Goal: Transaction & Acquisition: Purchase product/service

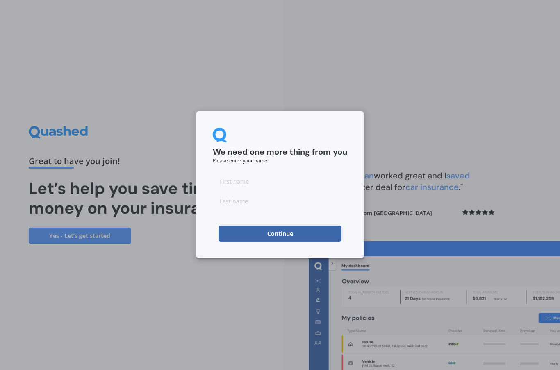
click at [252, 186] on input at bounding box center [280, 181] width 134 height 16
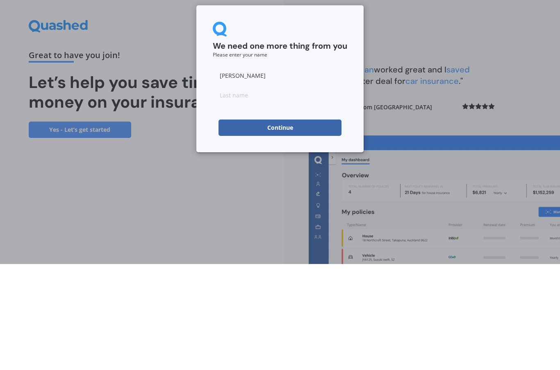
type input "[PERSON_NAME]"
click at [244, 193] on input at bounding box center [280, 201] width 134 height 16
type input "[PERSON_NAME]"
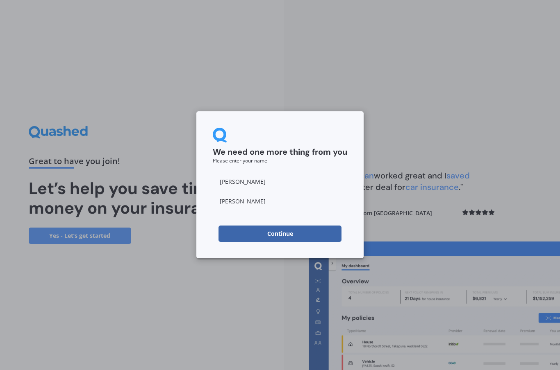
click at [273, 236] on button "Continue" at bounding box center [279, 234] width 123 height 16
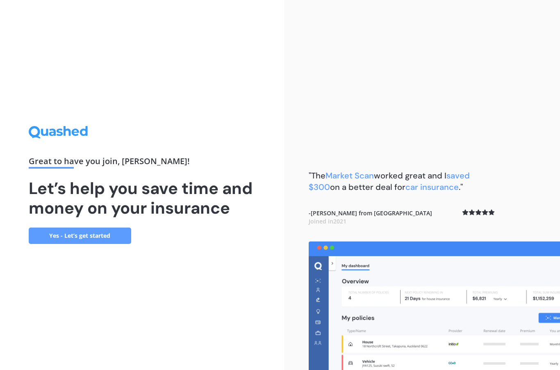
click at [89, 228] on link "Yes - Let’s get started" at bounding box center [80, 236] width 102 height 16
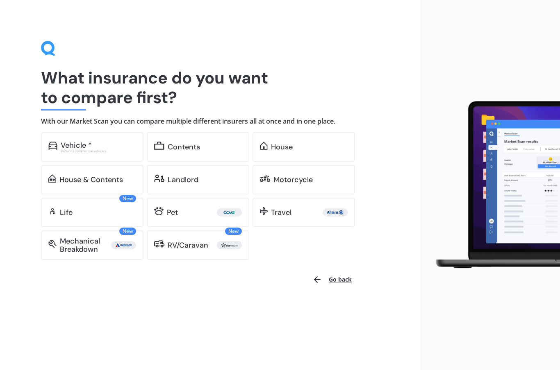
click at [104, 150] on div "Excludes commercial vehicles" at bounding box center [98, 151] width 75 height 3
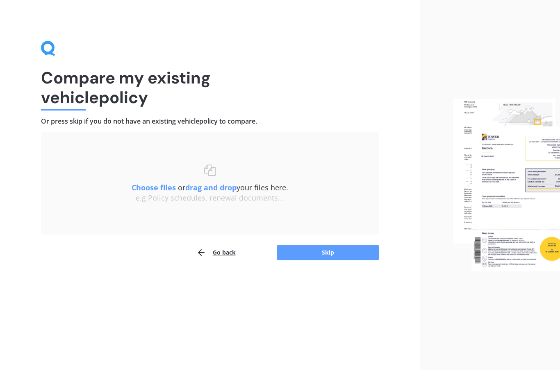
click at [344, 256] on button "Skip" at bounding box center [327, 253] width 102 height 16
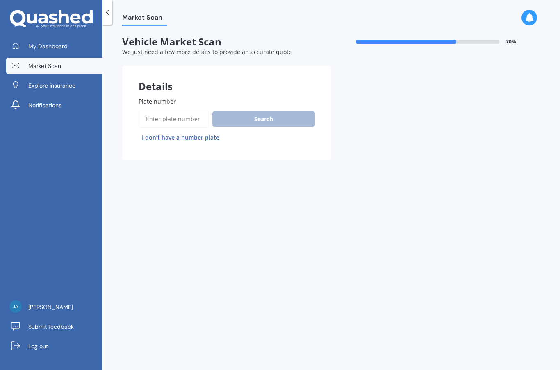
click at [169, 121] on input "Plate number" at bounding box center [173, 119] width 70 height 17
type input "Nbw552"
click at [272, 119] on button "Search" at bounding box center [263, 119] width 102 height 16
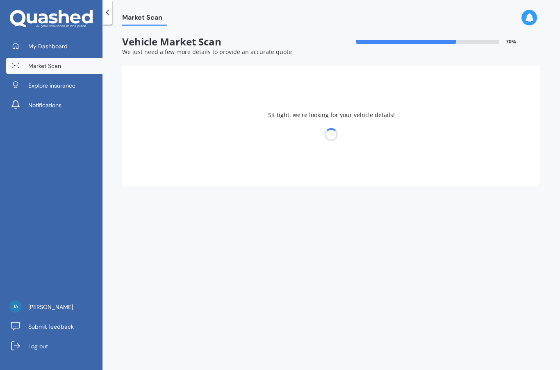
select select "MAZDA"
select select "ATENZA"
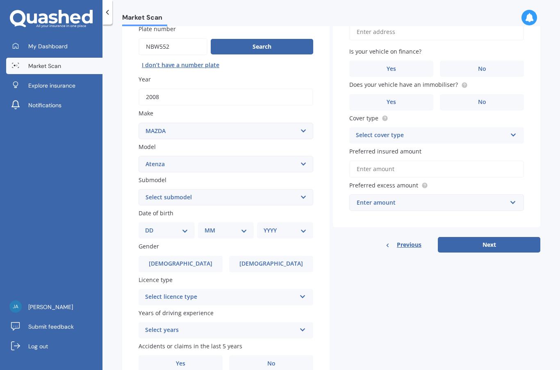
scroll to position [72, 0]
click at [184, 228] on select "DD 01 02 03 04 05 06 07 08 09 10 11 12 13 14 15 16 17 18 19 20 21 22 23 24 25 2…" at bounding box center [166, 231] width 43 height 9
select select "21"
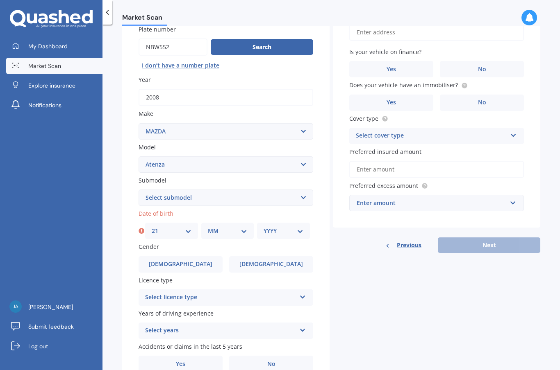
click at [246, 230] on select "MM 01 02 03 04 05 06 07 08 09 10 11 12" at bounding box center [228, 231] width 40 height 9
select select "07"
click at [301, 230] on select "YYYY 2025 2024 2023 2022 2021 2020 2019 2018 2017 2016 2015 2014 2013 2012 2011…" at bounding box center [283, 231] width 40 height 9
select select "1970"
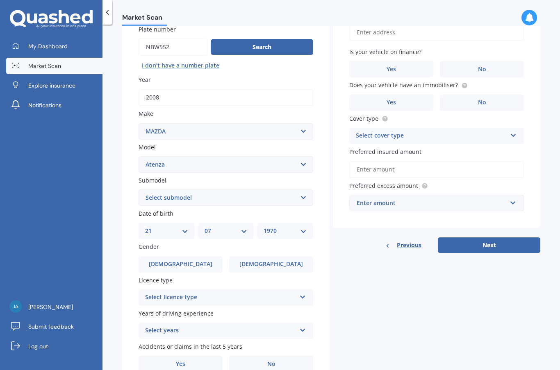
click at [285, 258] on label "[DEMOGRAPHIC_DATA]" at bounding box center [271, 264] width 84 height 16
click at [0, 0] on input "[DEMOGRAPHIC_DATA]" at bounding box center [0, 0] width 0 height 0
click at [303, 293] on icon at bounding box center [302, 296] width 7 height 6
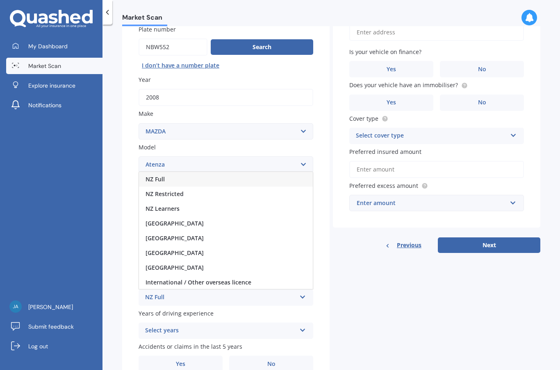
click at [166, 173] on div "NZ Full" at bounding box center [226, 179] width 174 height 15
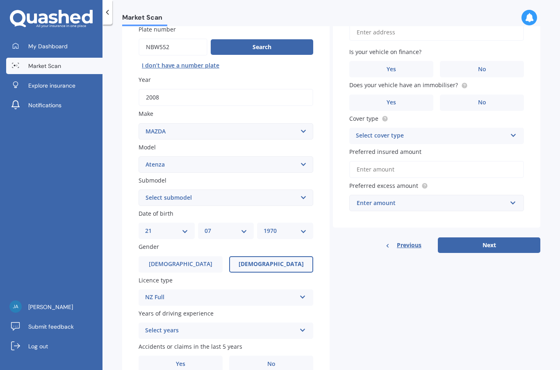
click at [301, 328] on div "Select years 5 or more years 4 years 3 years 2 years 1 year" at bounding box center [225, 331] width 174 height 16
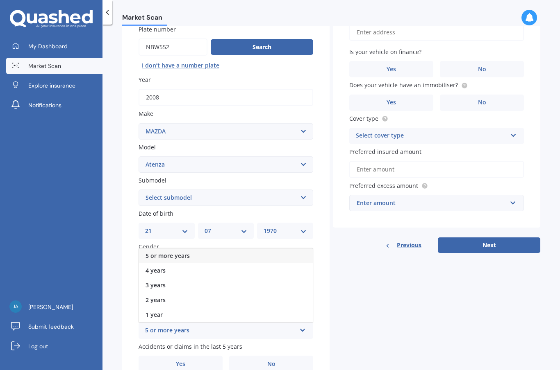
click at [186, 253] on span "5 or more years" at bounding box center [167, 256] width 44 height 8
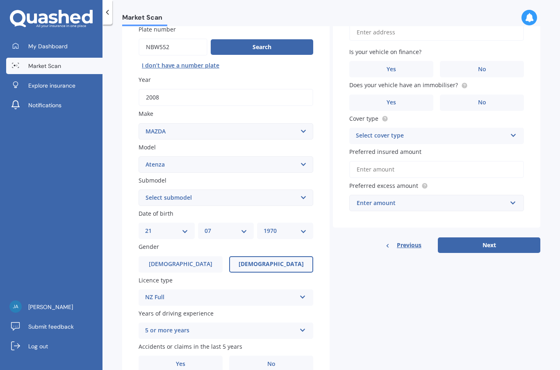
scroll to position [33, 0]
click at [185, 361] on span "Yes" at bounding box center [180, 364] width 9 height 7
click at [0, 0] on input "Yes" at bounding box center [0, 0] width 0 height 0
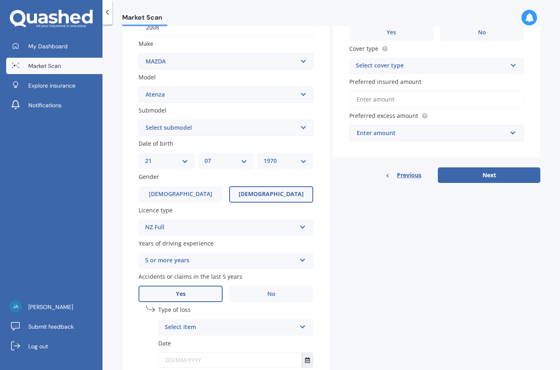
scroll to position [145, 0]
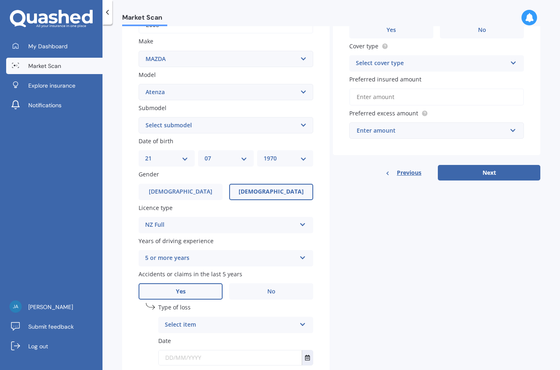
click at [369, 238] on div "Details Plate number Search I don’t have a number plate Year [DATE] Make Select…" at bounding box center [331, 163] width 418 height 484
click at [303, 317] on div "Select item At fault accident Not at fault accident" at bounding box center [235, 325] width 155 height 16
click at [199, 337] on span "At fault accident" at bounding box center [188, 341] width 46 height 8
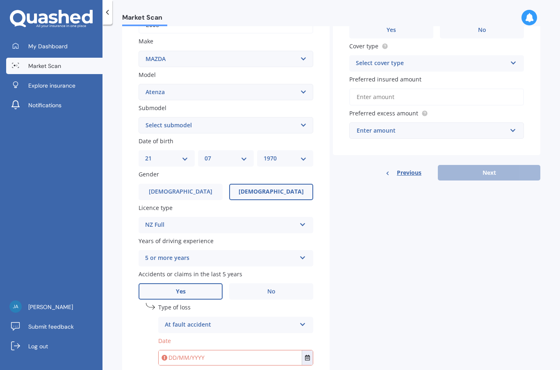
click at [306, 351] on button "Select date" at bounding box center [306, 358] width 11 height 15
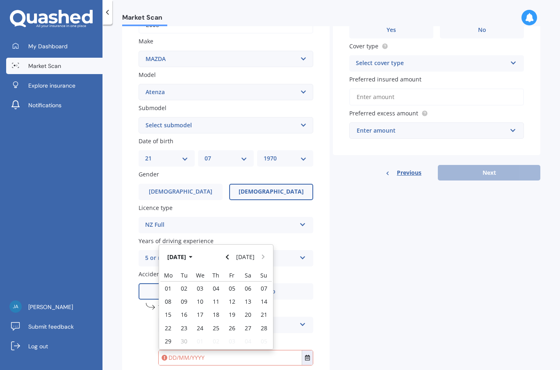
click at [193, 254] on icon "button" at bounding box center [191, 257] width 4 height 6
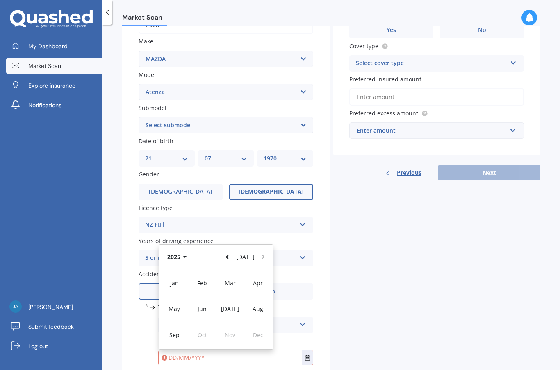
click at [230, 279] on span "Mar" at bounding box center [229, 283] width 11 height 8
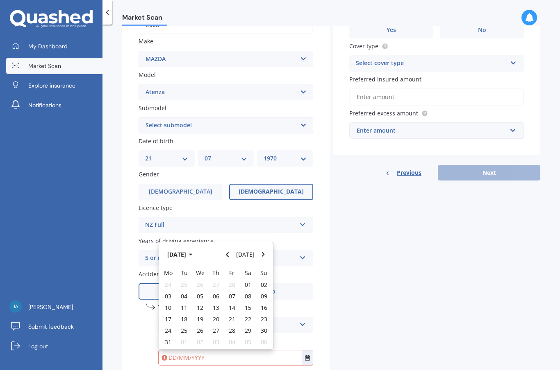
click at [218, 304] on span "13" at bounding box center [216, 308] width 7 height 8
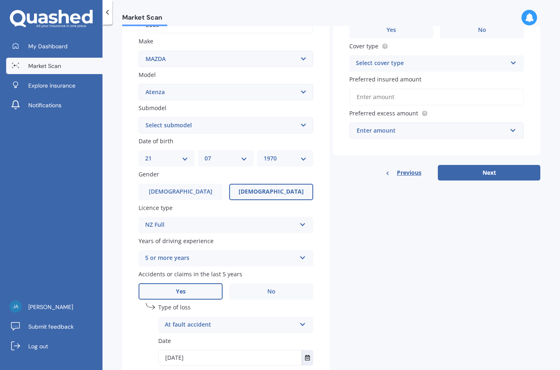
click at [239, 351] on input "[DATE]" at bounding box center [230, 358] width 143 height 15
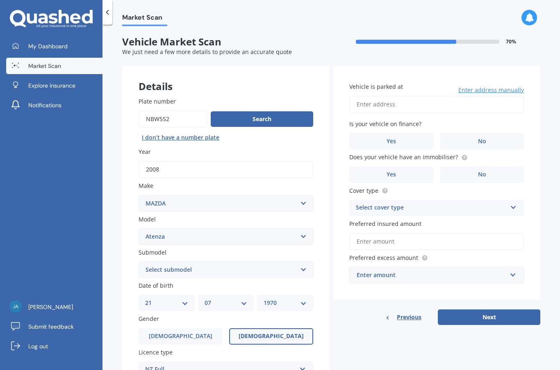
scroll to position [0, 0]
type input "[DATE]"
click at [397, 96] on input "Vehicle is parked at" at bounding box center [436, 104] width 174 height 17
type input "[STREET_ADDRESS][PERSON_NAME]"
click at [490, 133] on label "No" at bounding box center [482, 141] width 84 height 16
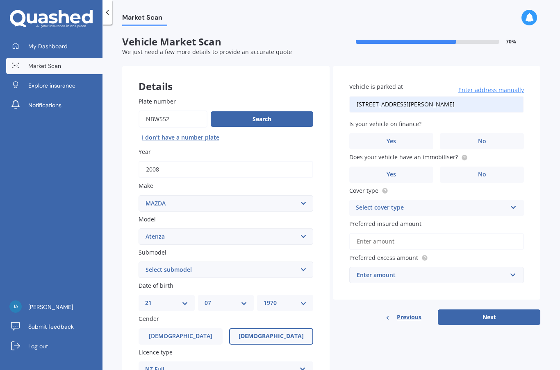
click at [0, 0] on input "No" at bounding box center [0, 0] width 0 height 0
click at [492, 167] on label "No" at bounding box center [482, 175] width 84 height 16
click at [0, 0] on input "No" at bounding box center [0, 0] width 0 height 0
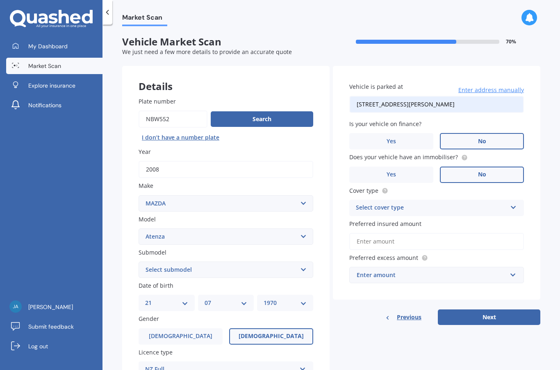
click at [406, 203] on div "Select cover type" at bounding box center [431, 208] width 151 height 10
click at [397, 220] on span "Comprehensive" at bounding box center [377, 224] width 43 height 8
click at [392, 233] on input "Preferred insured amount" at bounding box center [436, 241] width 174 height 17
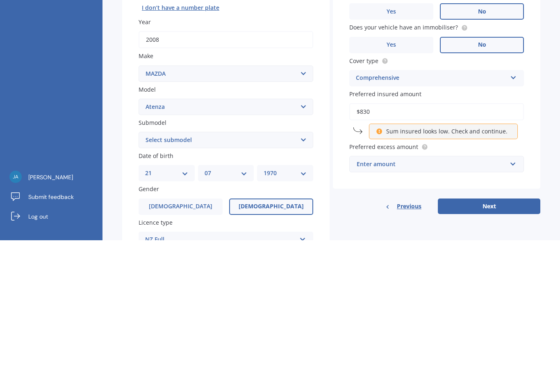
type input "$8,300"
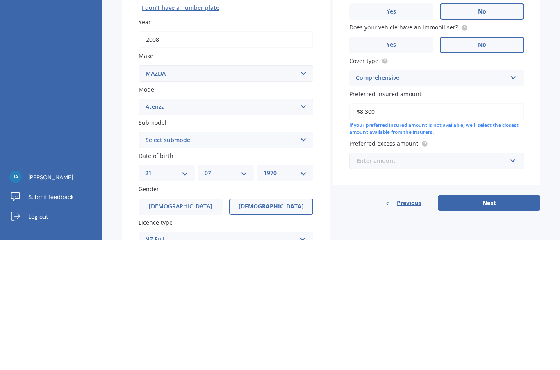
click at [417, 283] on input "text" at bounding box center [433, 291] width 167 height 16
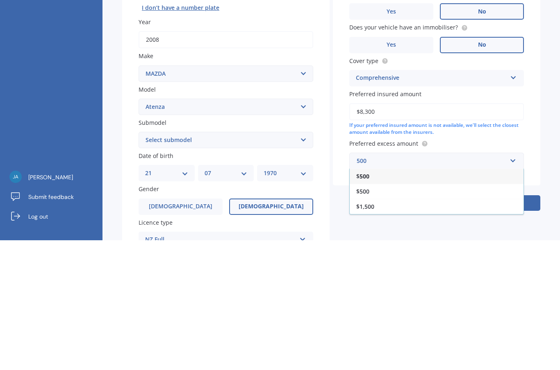
type input "500"
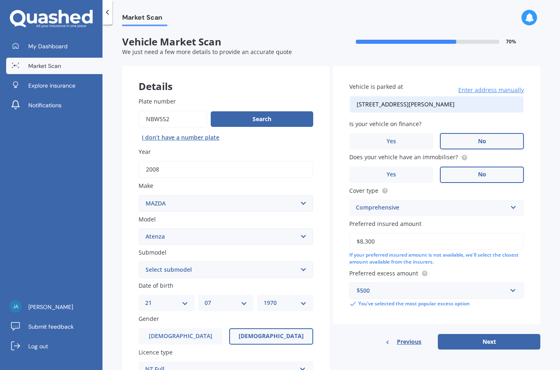
click at [503, 334] on button "Next" at bounding box center [488, 342] width 102 height 16
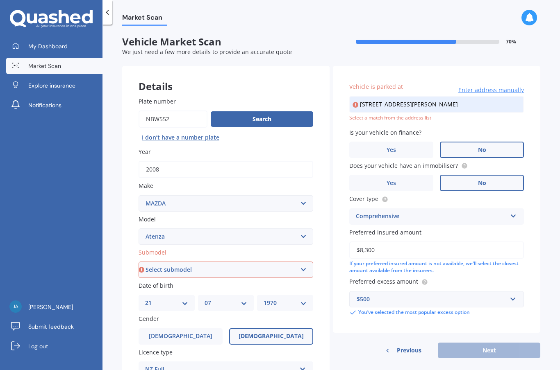
click at [490, 96] on input "[STREET_ADDRESS][PERSON_NAME]" at bounding box center [436, 104] width 174 height 17
type input "[STREET_ADDRESS][PERSON_NAME]"
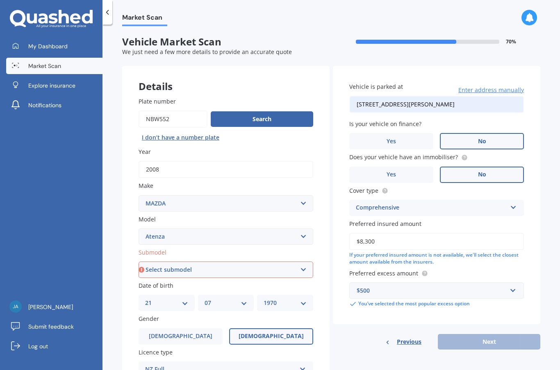
click at [304, 262] on select "Select submodel (All other) Diesel Diesel Turbo Hatchback Sedan Turbo Wagon" at bounding box center [225, 270] width 174 height 16
select select "WAGON"
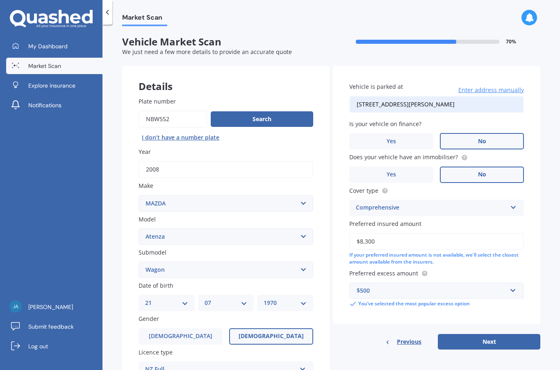
click at [492, 334] on button "Next" at bounding box center [488, 342] width 102 height 16
select select "21"
select select "07"
select select "1970"
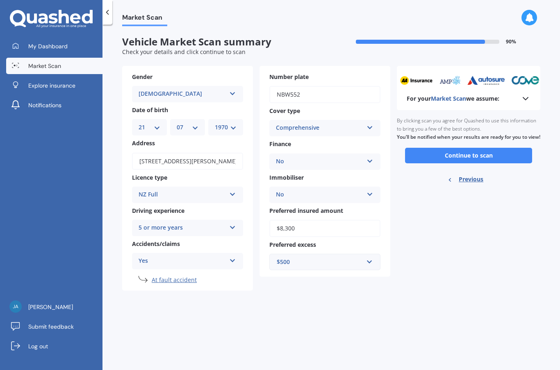
click at [492, 148] on button "Continue to scan" at bounding box center [468, 156] width 127 height 16
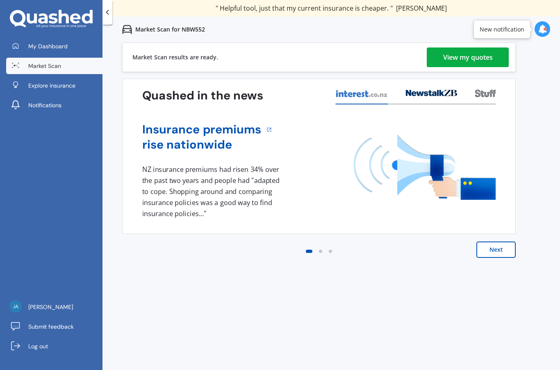
click at [471, 61] on div "View my quotes" at bounding box center [468, 58] width 50 height 20
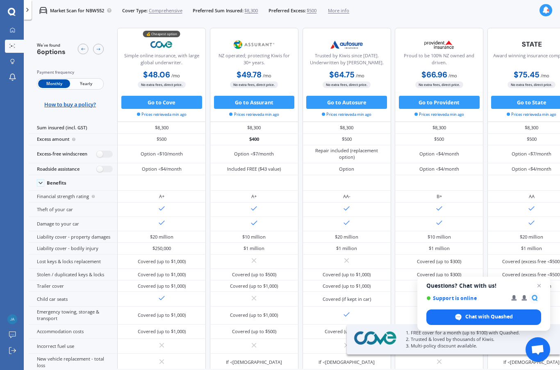
click at [92, 86] on span "Yearly" at bounding box center [86, 83] width 32 height 9
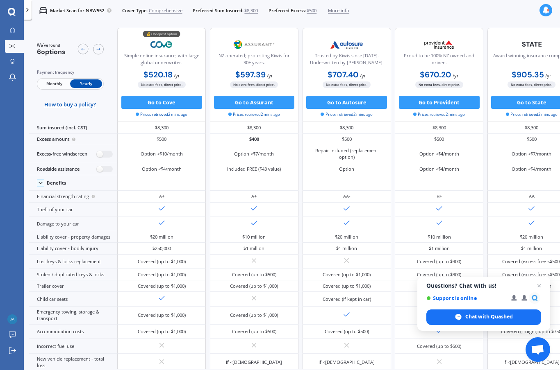
scroll to position [33, 0]
click at [108, 151] on label at bounding box center [105, 154] width 16 height 7
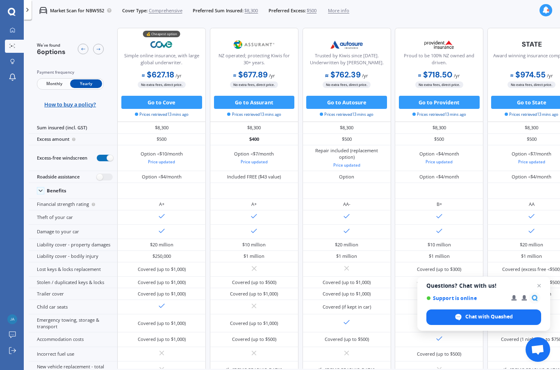
click at [102, 155] on label at bounding box center [105, 158] width 16 height 7
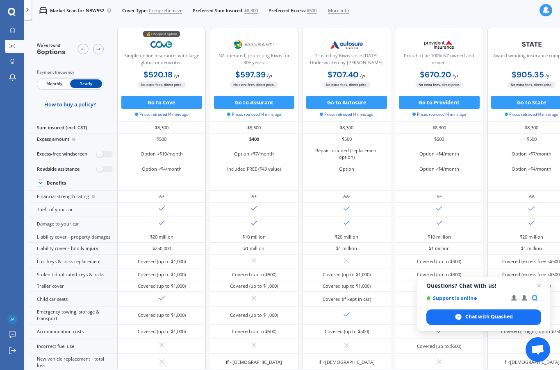
click at [542, 286] on span "Close chat" at bounding box center [539, 286] width 10 height 10
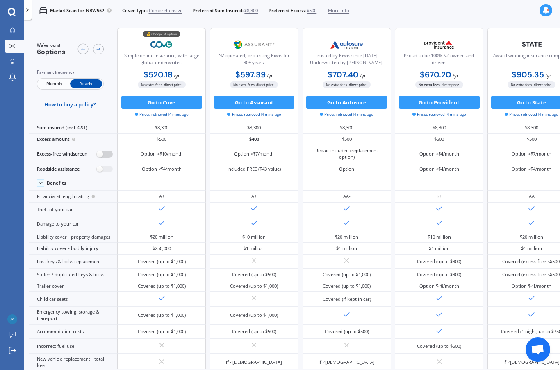
click at [109, 151] on label at bounding box center [105, 154] width 16 height 7
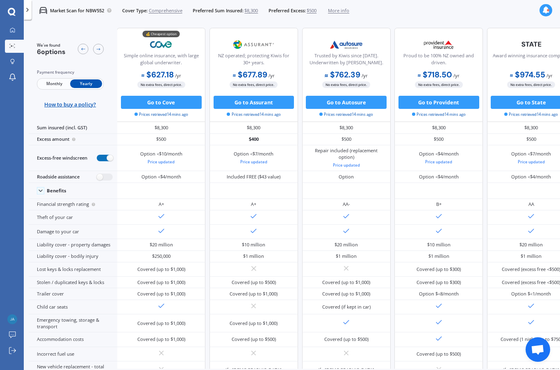
scroll to position [0, 1]
click at [72, 101] on span "How to buy a policy?" at bounding box center [70, 104] width 52 height 7
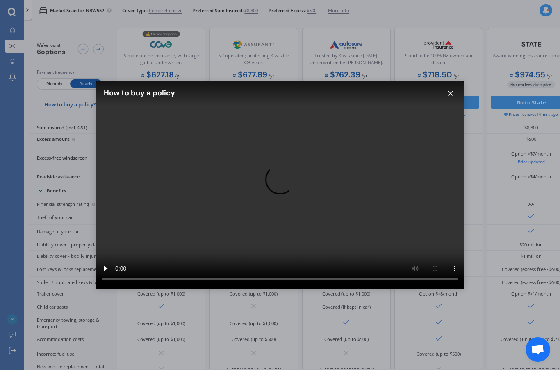
click at [78, 77] on div "How to buy a policy Your browser does not support the video tag." at bounding box center [280, 185] width 560 height 370
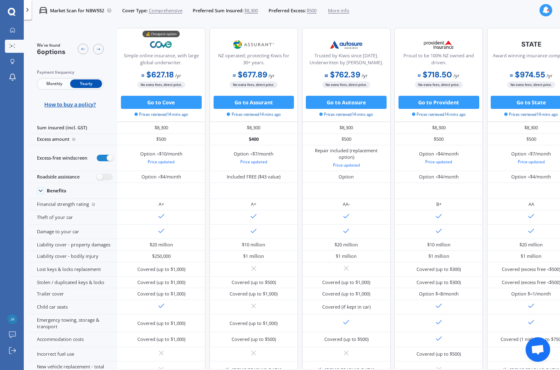
click at [81, 101] on span "How to buy a policy?" at bounding box center [70, 104] width 52 height 7
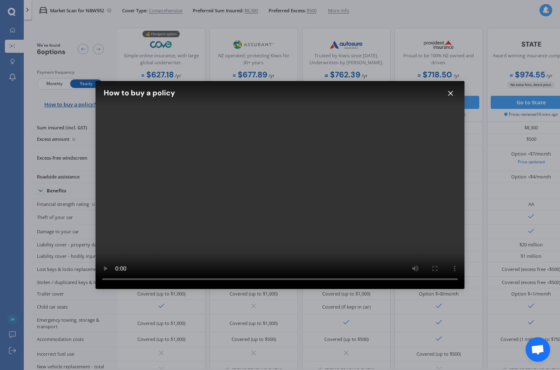
click at [445, 97] on button at bounding box center [449, 93] width 11 height 11
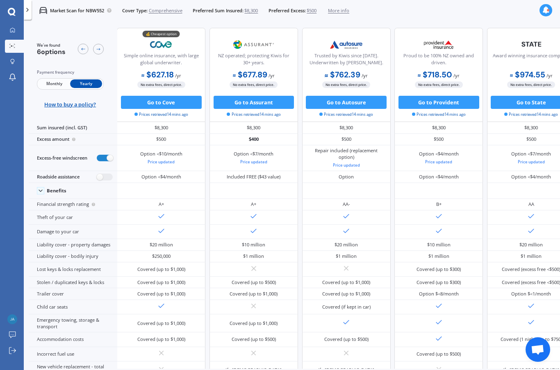
click at [349, 96] on button "Go to Autosure" at bounding box center [346, 102] width 81 height 13
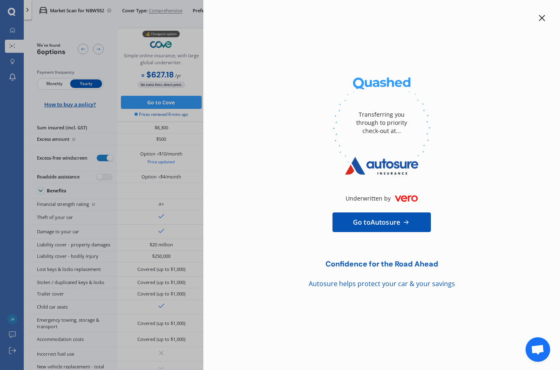
click at [389, 221] on span "Go to Autosure" at bounding box center [376, 223] width 47 height 10
click at [544, 19] on icon at bounding box center [541, 18] width 7 height 7
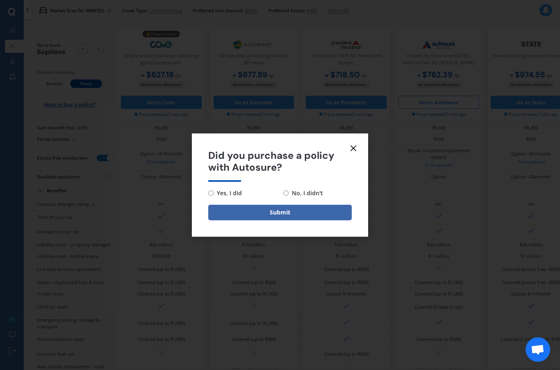
click at [351, 151] on line at bounding box center [353, 148] width 5 height 5
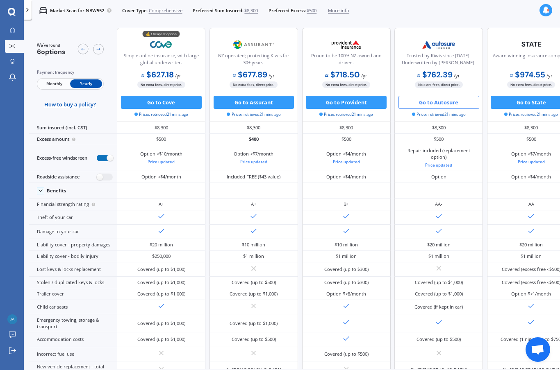
click at [97, 155] on label at bounding box center [105, 158] width 16 height 7
radio input "false"
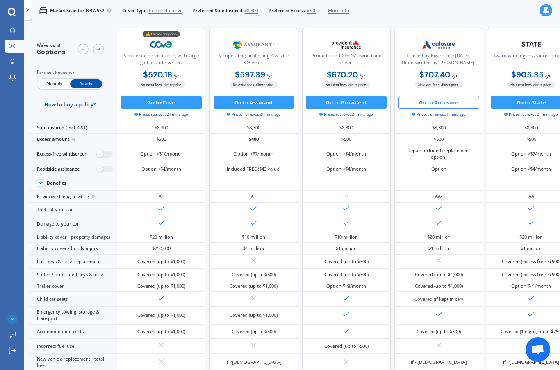
click at [434, 96] on button "Go to Autosure" at bounding box center [438, 102] width 81 height 13
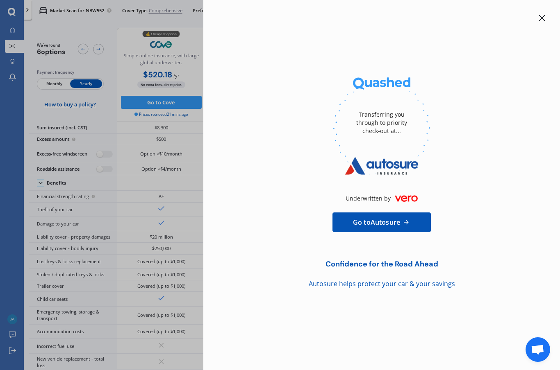
click at [378, 224] on span "Go to Autosure" at bounding box center [376, 223] width 47 height 10
click at [540, 17] on icon at bounding box center [542, 18] width 6 height 6
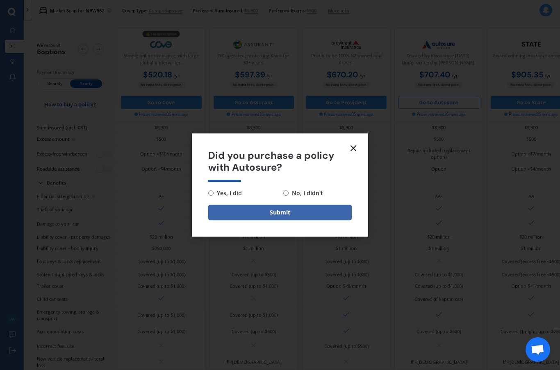
click at [219, 190] on span "Yes, I did" at bounding box center [227, 193] width 28 height 10
click at [213, 190] on input "Yes, I did" at bounding box center [210, 192] width 5 height 5
radio input "true"
click at [286, 213] on button "Submit" at bounding box center [279, 213] width 143 height 16
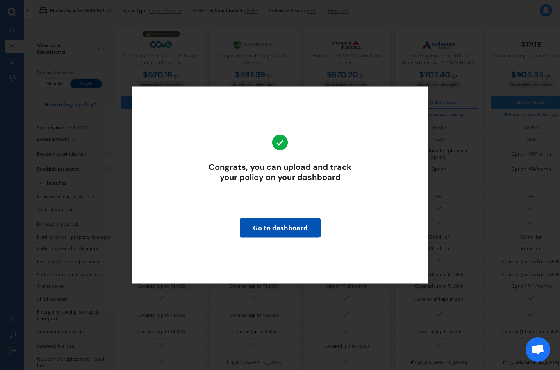
click at [281, 231] on link "Go to dashboard" at bounding box center [280, 228] width 81 height 20
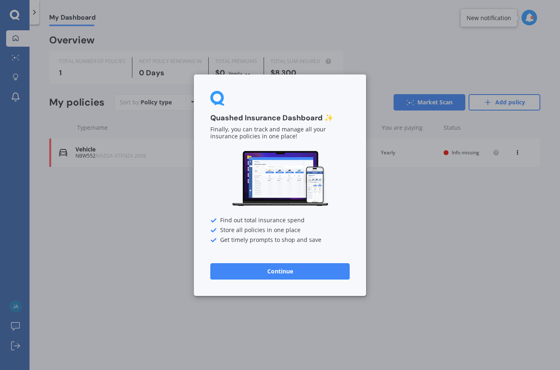
click at [300, 276] on button "Continue" at bounding box center [279, 271] width 139 height 16
